Goal: Book appointment/travel/reservation

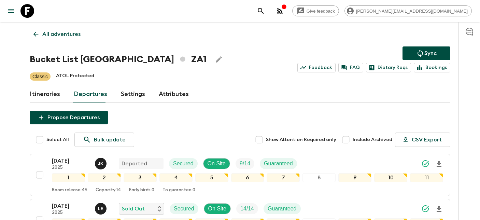
click at [25, 5] on icon at bounding box center [27, 11] width 14 height 14
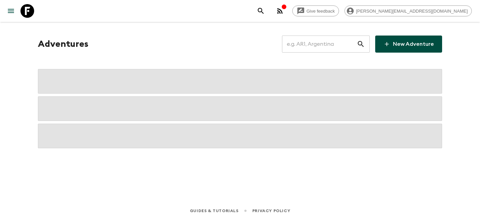
click at [336, 46] on input "text" at bounding box center [319, 44] width 75 height 19
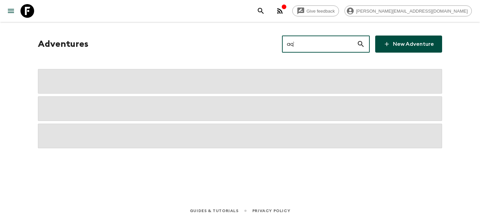
click at [332, 42] on input "aq`" at bounding box center [319, 44] width 75 height 19
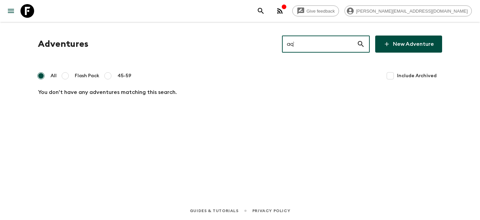
click at [332, 42] on input "aq`" at bounding box center [319, 44] width 75 height 19
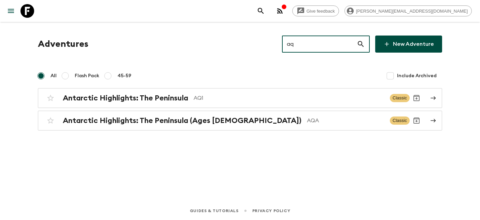
type input "a"
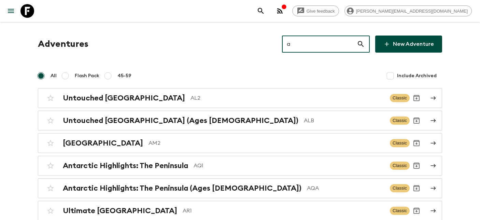
type input "aq"
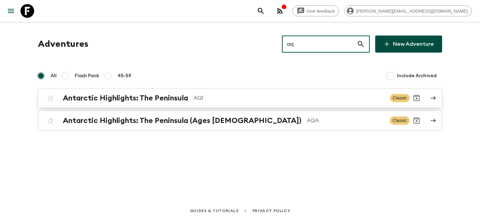
click at [162, 99] on h2 "Antarctic Highlights: The Peninsula" at bounding box center [125, 98] width 125 height 9
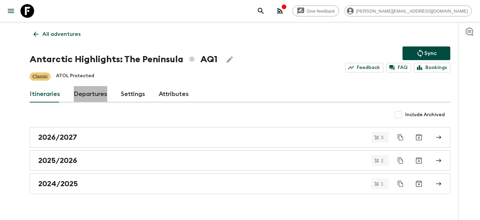
click at [94, 96] on link "Departures" at bounding box center [90, 94] width 33 height 16
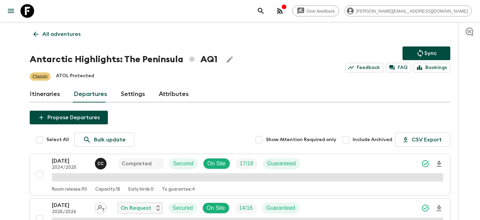
click at [65, 145] on label "Select All" at bounding box center [51, 140] width 36 height 14
click at [46, 145] on input "Select All" at bounding box center [40, 140] width 14 height 14
checkbox input "true"
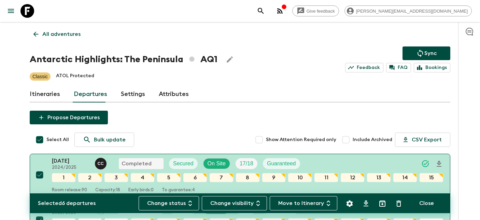
checkbox input "true"
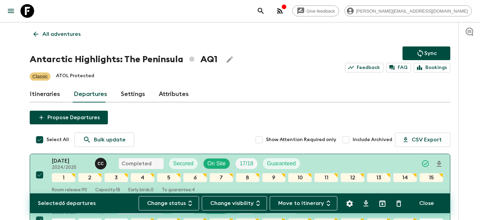
checkbox input "true"
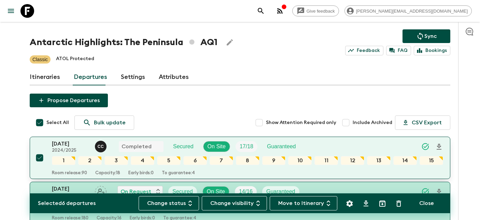
click at [64, 139] on button "[DATE] 2024/2025 C C Completed Secured On Site 17 / 18 Guaranteed 1 2 3 4 5 6 7…" at bounding box center [240, 158] width 421 height 42
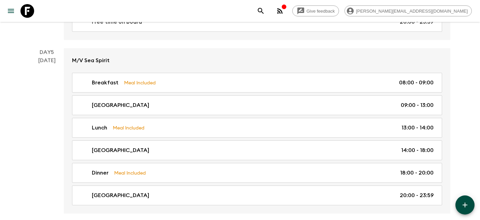
scroll to position [892, 0]
